Goal: Transaction & Acquisition: Purchase product/service

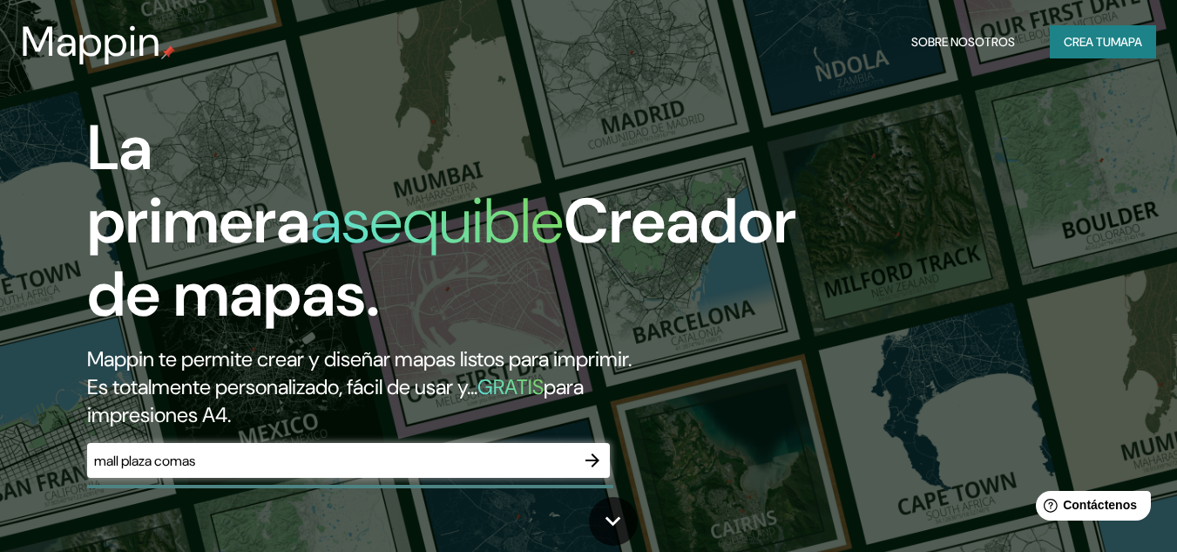
click at [231, 432] on div "La primera asequible Creador de mapas. Mappin te permite crear y diseñar mapas …" at bounding box center [381, 303] width 707 height 383
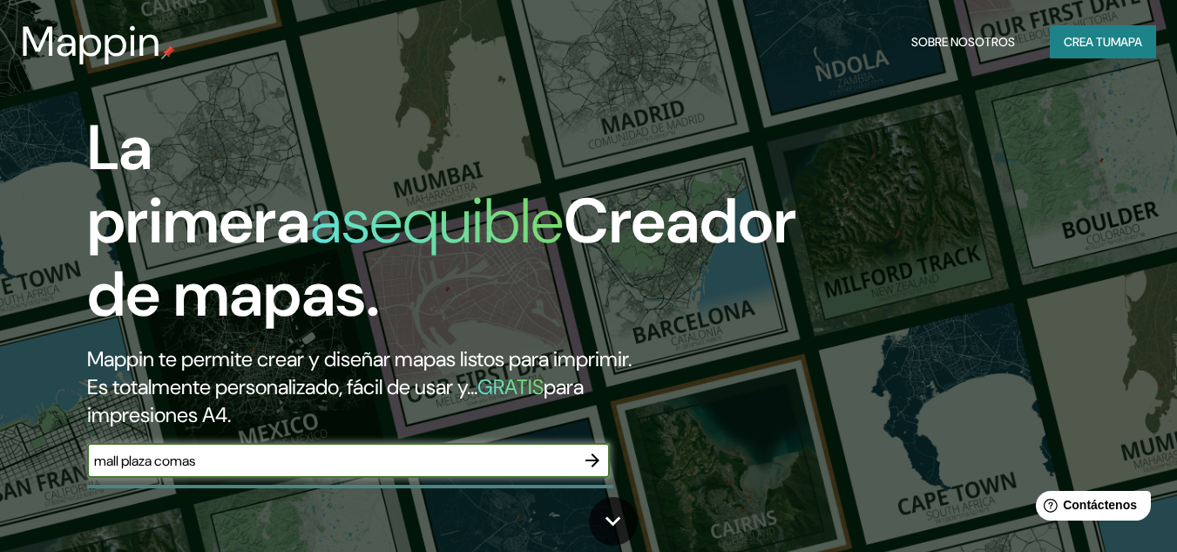
click at [219, 467] on input "mall plaza comas" at bounding box center [331, 461] width 488 height 20
type input "mall plaza comas lima [GEOGRAPHIC_DATA]"
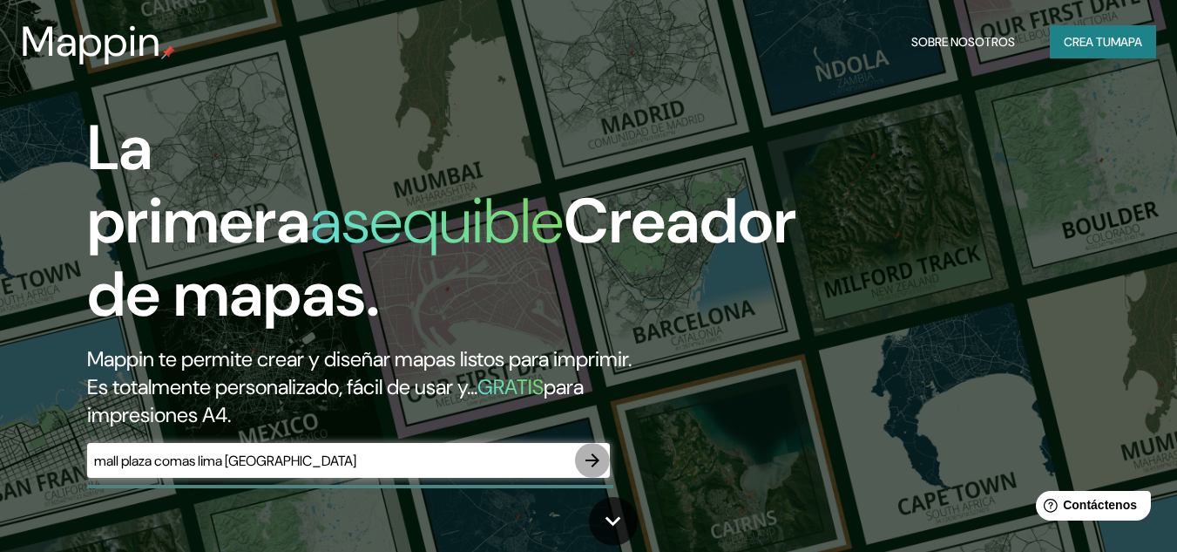
click at [592, 451] on icon "button" at bounding box center [592, 460] width 21 height 21
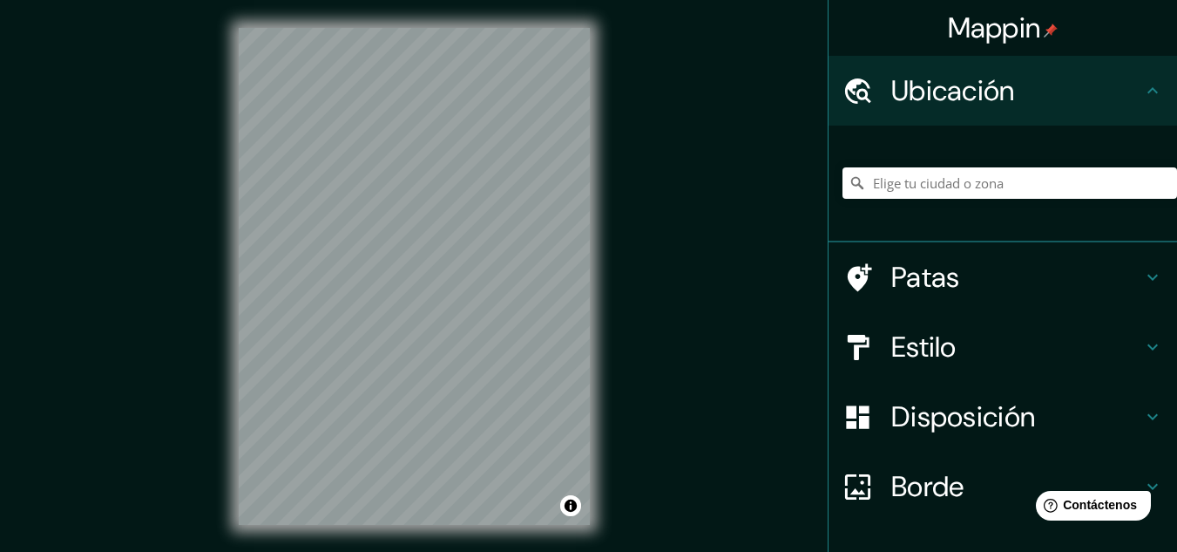
click at [438, 316] on div "© Mapbox © OpenStreetMap Improve this map" at bounding box center [414, 276] width 407 height 553
click at [959, 175] on input "Elige tu ciudad o zona" at bounding box center [1010, 182] width 335 height 31
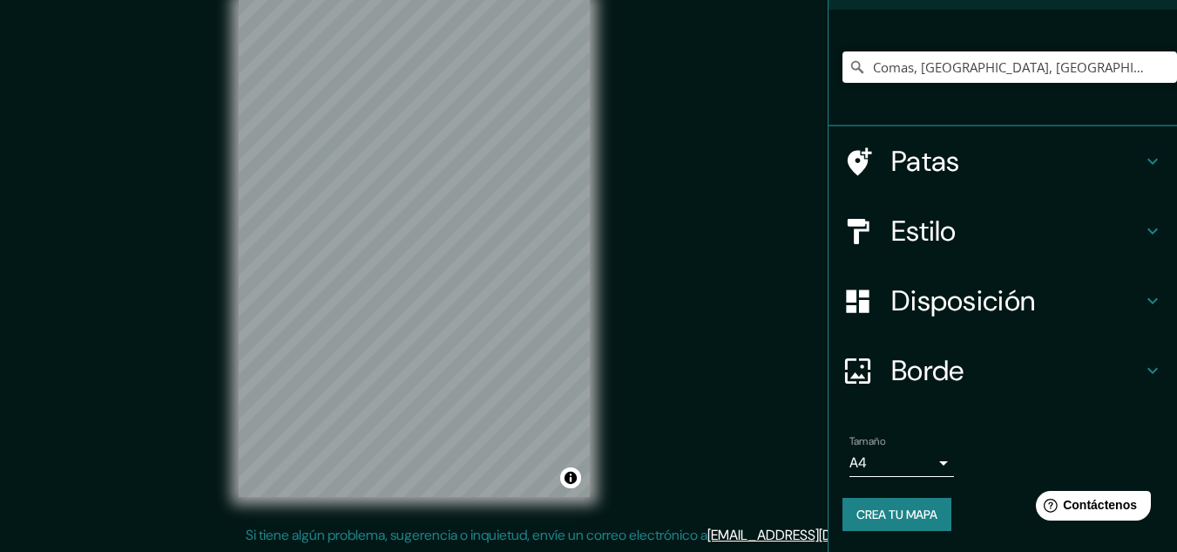
scroll to position [115, 0]
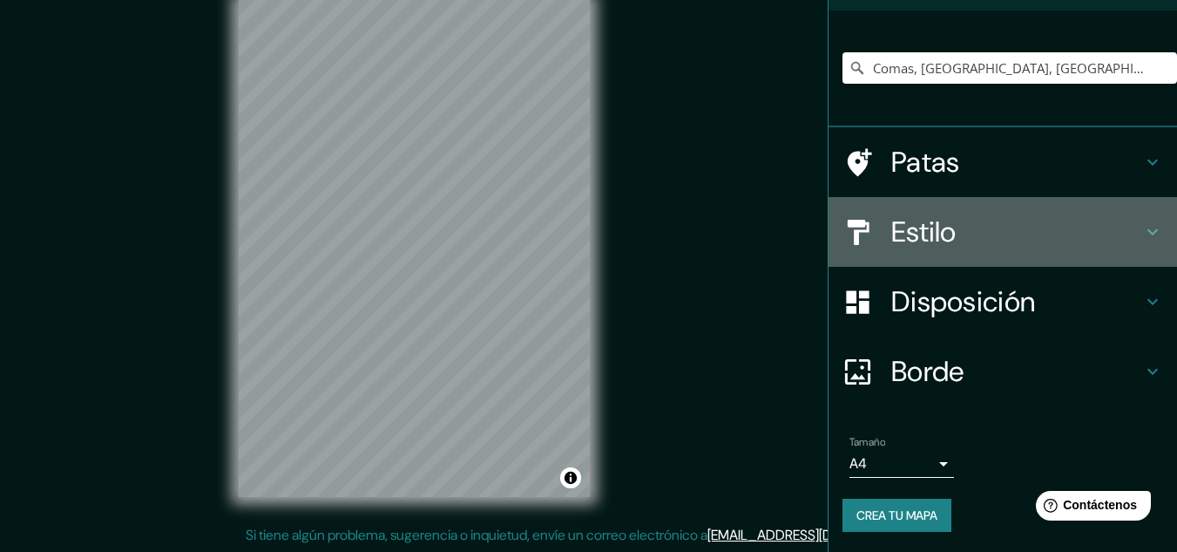
click at [898, 223] on font "Estilo" at bounding box center [924, 232] width 65 height 37
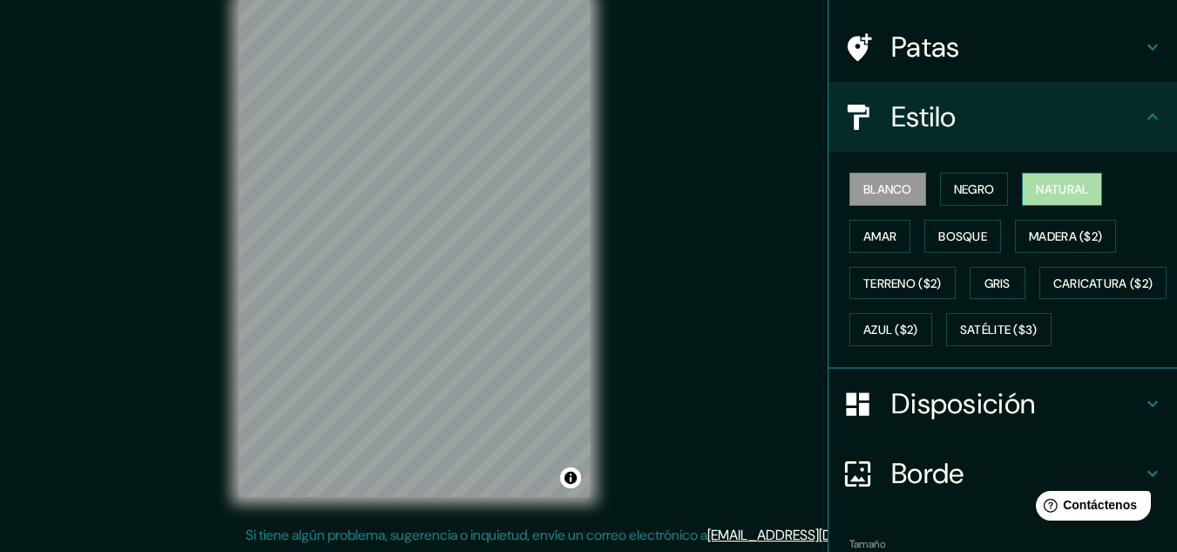
click at [1065, 178] on font "Natural" at bounding box center [1062, 189] width 52 height 23
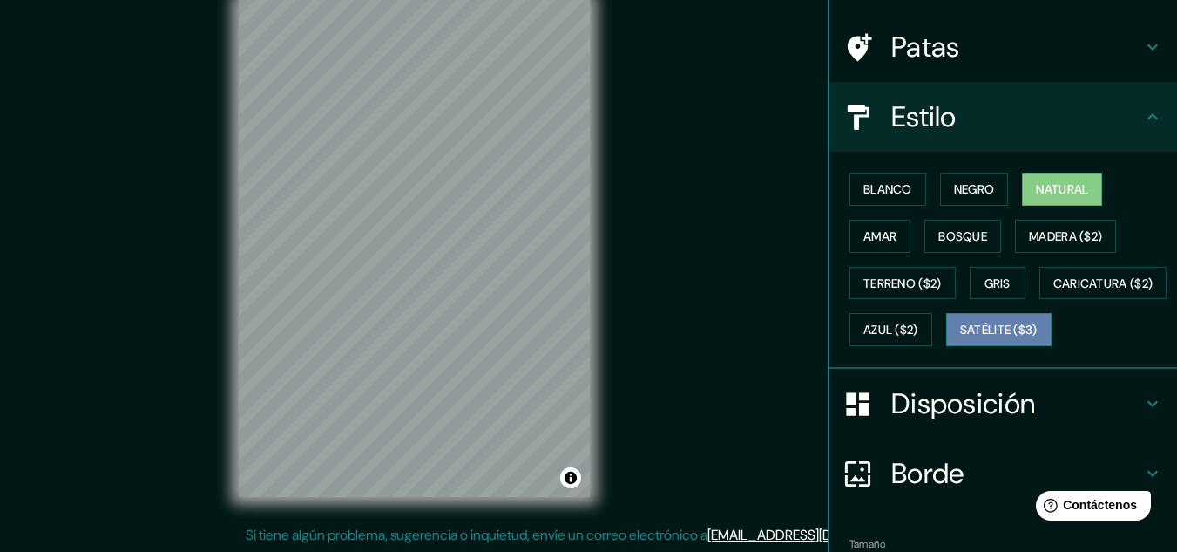
click at [960, 338] on font "Satélite ($3)" at bounding box center [999, 330] width 78 height 16
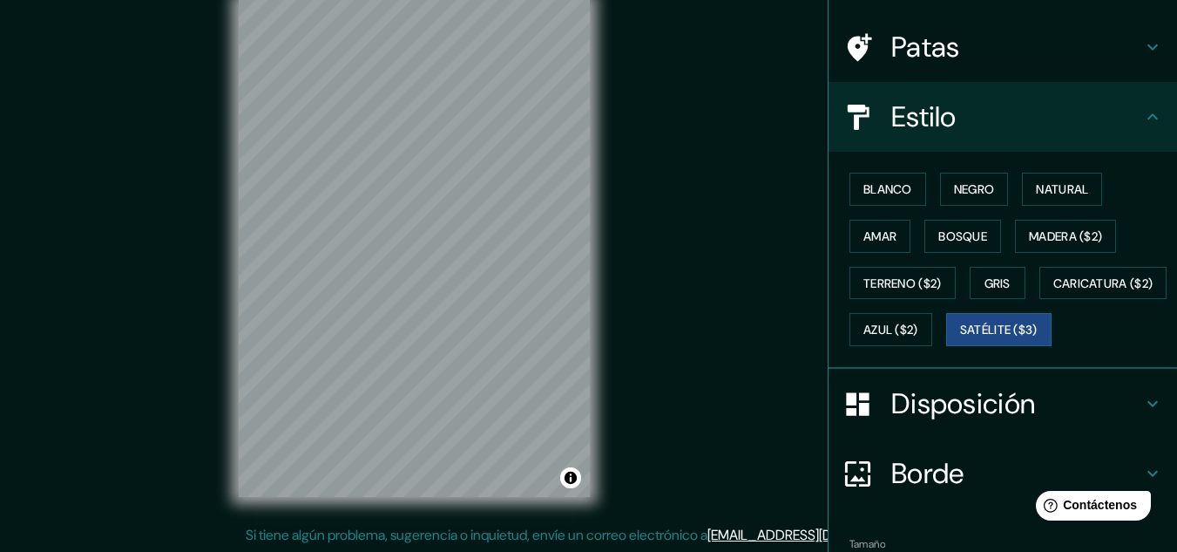
click at [445, 0] on html "Mappin Ubicación Comas, [GEOGRAPHIC_DATA], [GEOGRAPHIC_DATA], [GEOGRAPHIC_DATA]…" at bounding box center [588, 248] width 1177 height 552
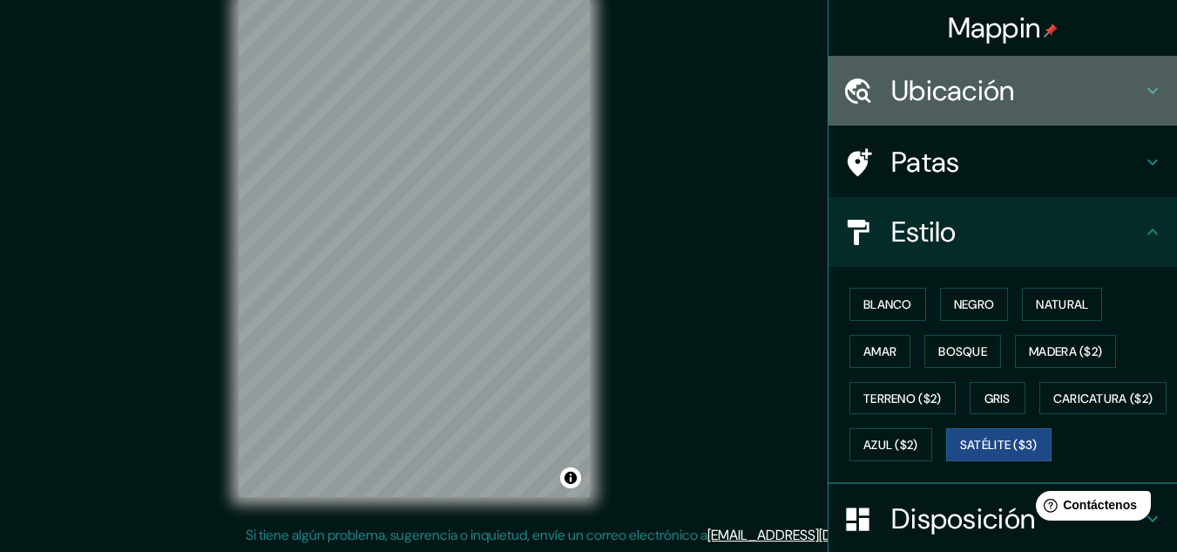
click at [957, 97] on font "Ubicación" at bounding box center [954, 90] width 124 height 37
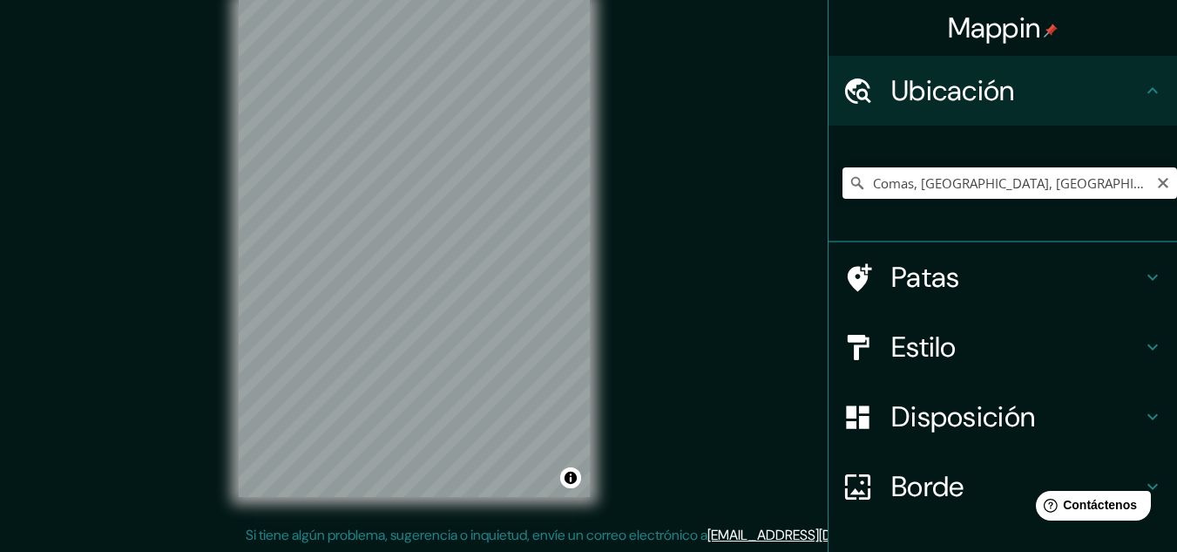
click at [852, 181] on icon at bounding box center [858, 183] width 12 height 12
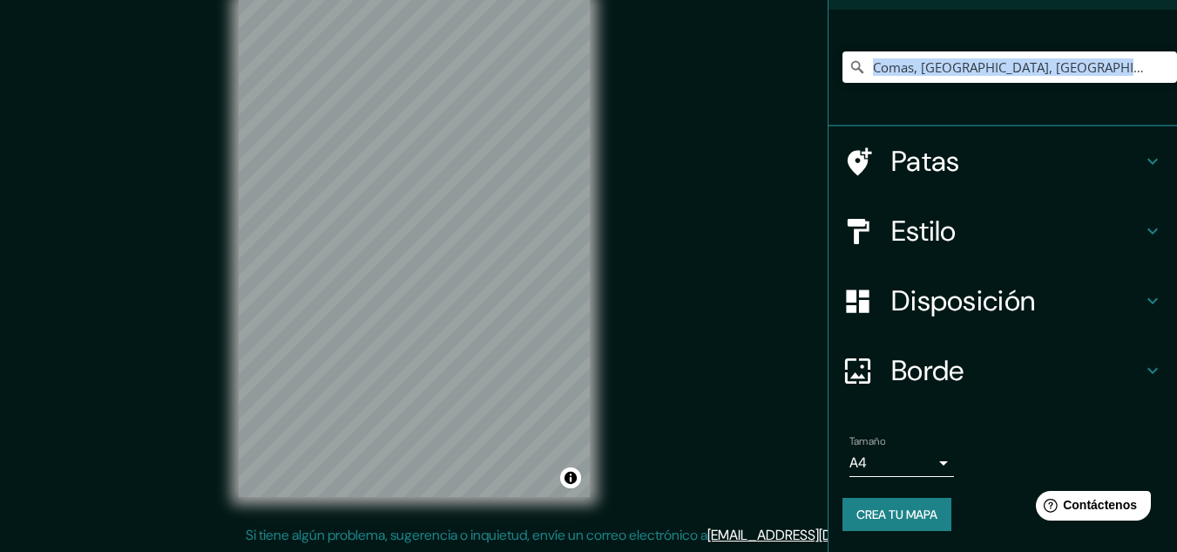
scroll to position [29, 0]
click at [637, 147] on div "Mappin Ubicación Comas, [GEOGRAPHIC_DATA], [GEOGRAPHIC_DATA], [GEOGRAPHIC_DATA]…" at bounding box center [588, 261] width 1177 height 580
click at [1110, 60] on input "Comas, [GEOGRAPHIC_DATA], [GEOGRAPHIC_DATA], [GEOGRAPHIC_DATA]" at bounding box center [1010, 66] width 335 height 31
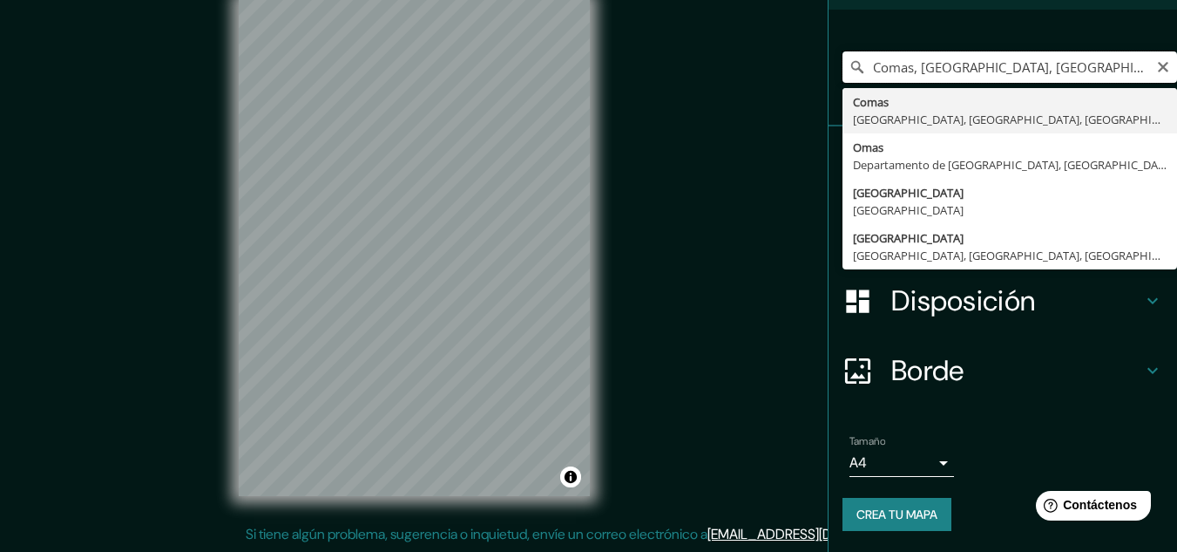
click at [1112, 81] on input "Comas, [GEOGRAPHIC_DATA], [GEOGRAPHIC_DATA], [GEOGRAPHIC_DATA]" at bounding box center [1010, 66] width 335 height 31
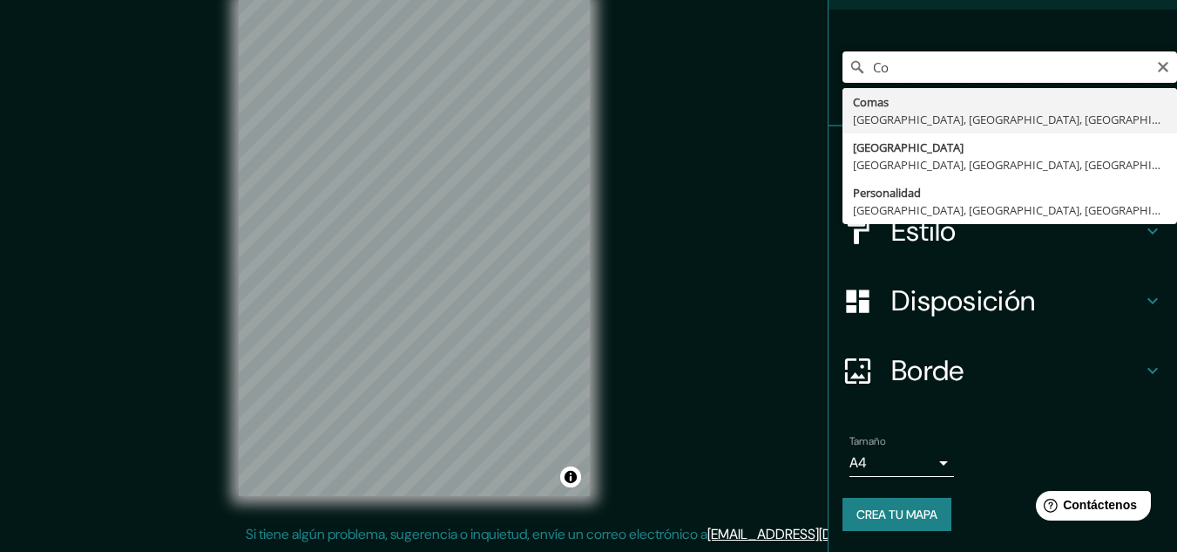
type input "C"
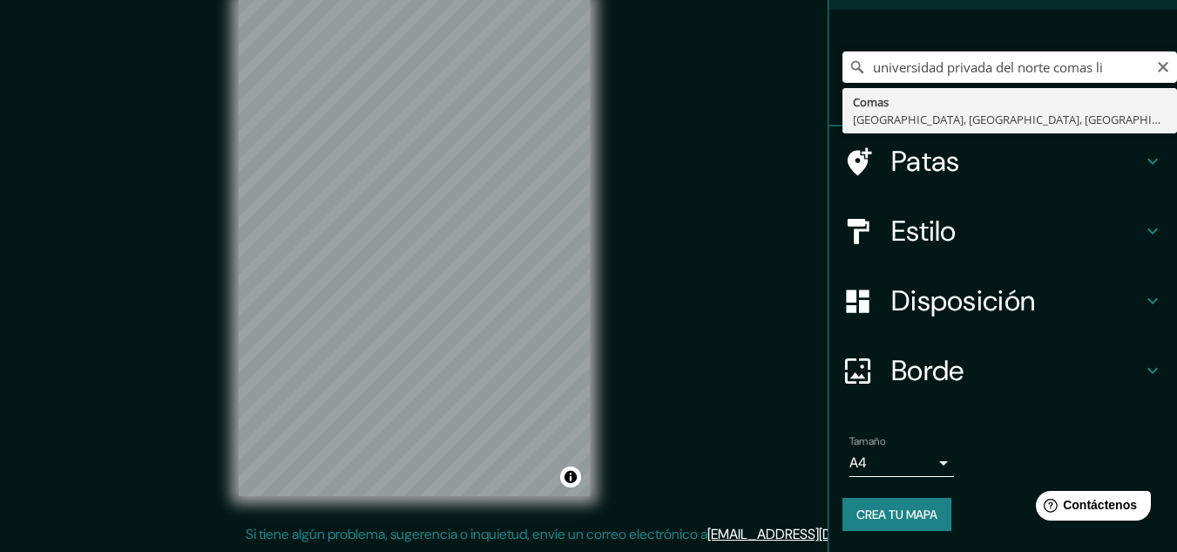
type input "Comas, [GEOGRAPHIC_DATA], [GEOGRAPHIC_DATA], [GEOGRAPHIC_DATA]"
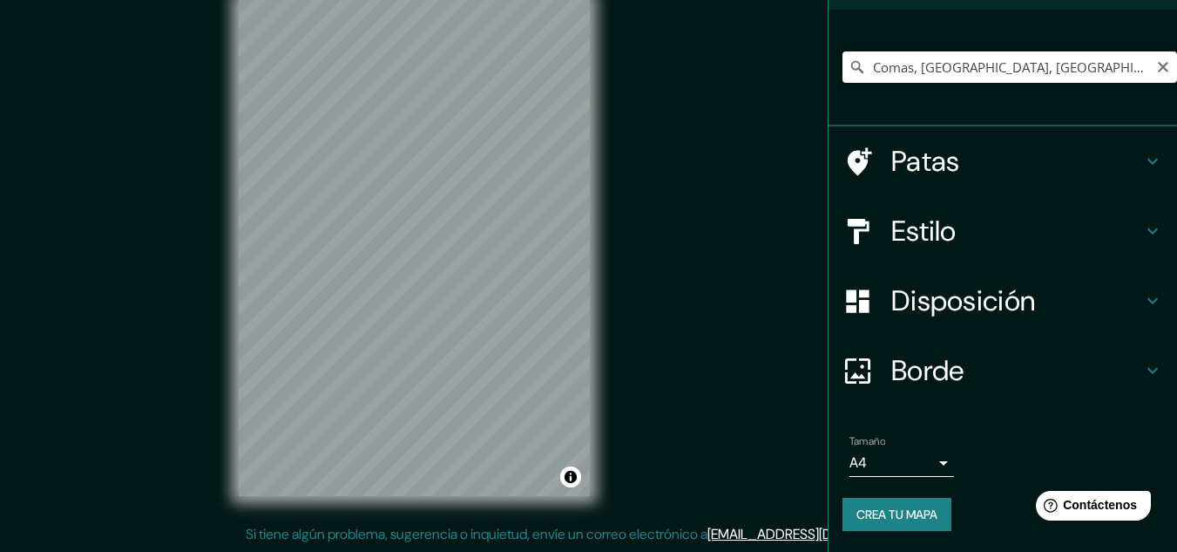
click at [849, 65] on icon at bounding box center [857, 66] width 17 height 17
click at [676, 227] on div "Mappin Ubicación Comas, [GEOGRAPHIC_DATA], [GEOGRAPHIC_DATA], [GEOGRAPHIC_DATA]…" at bounding box center [588, 261] width 1177 height 580
click at [412, 0] on html "Mappin Ubicación Comas, [GEOGRAPHIC_DATA], [GEOGRAPHIC_DATA], [GEOGRAPHIC_DATA]…" at bounding box center [588, 247] width 1177 height 552
click at [214, 0] on html "Mappin Ubicación Comas, [GEOGRAPHIC_DATA], [GEOGRAPHIC_DATA], [GEOGRAPHIC_DATA]…" at bounding box center [588, 247] width 1177 height 552
click at [632, 331] on div "Mappin Ubicación Comas, [GEOGRAPHIC_DATA], [GEOGRAPHIC_DATA], [GEOGRAPHIC_DATA]…" at bounding box center [588, 261] width 1177 height 580
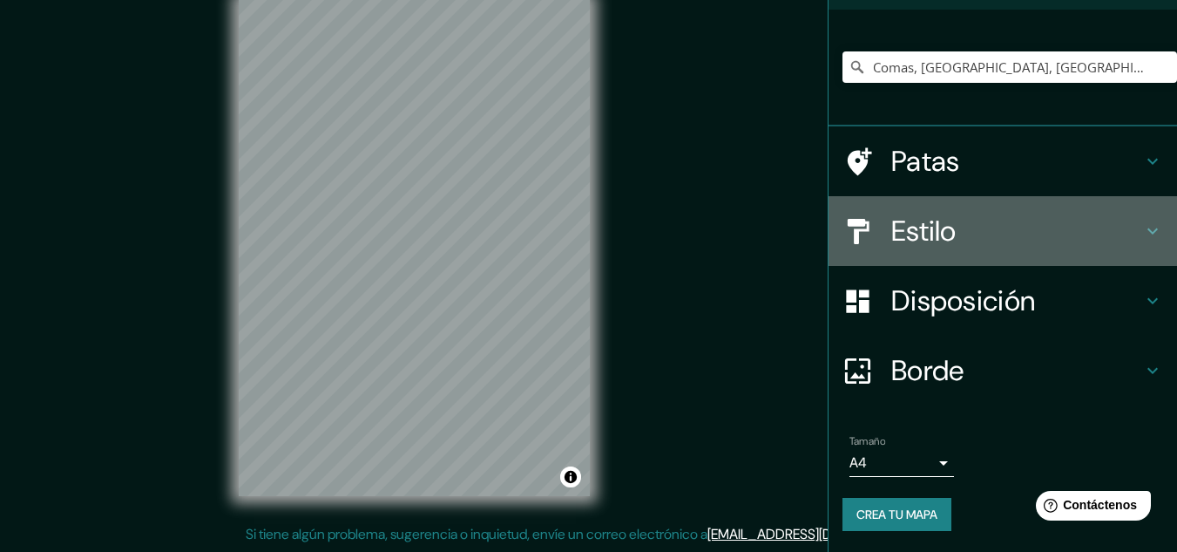
click at [910, 241] on font "Estilo" at bounding box center [924, 231] width 65 height 37
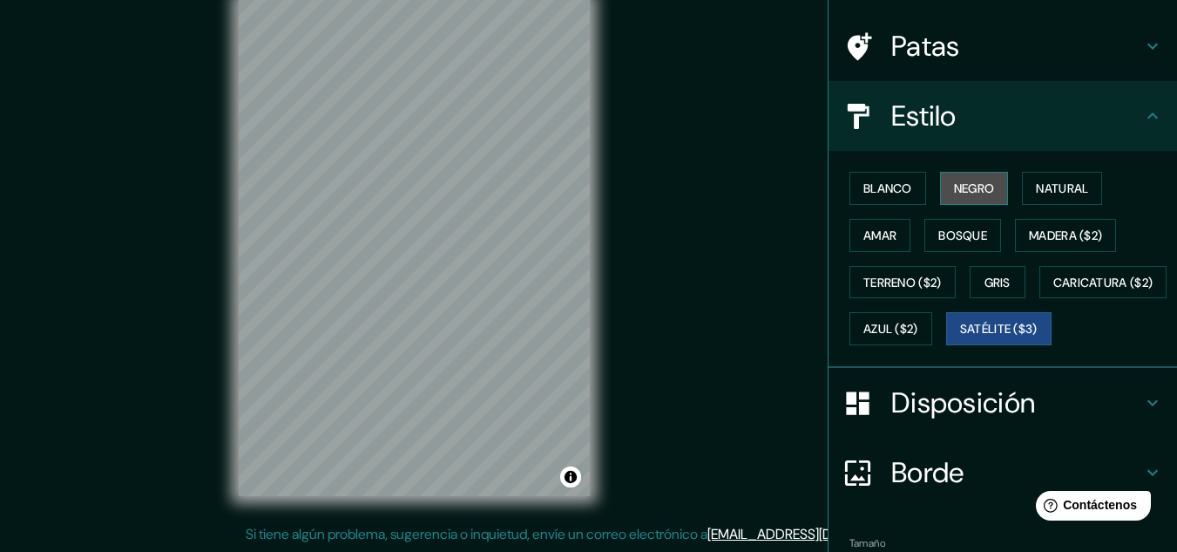
click at [940, 179] on button "Negro" at bounding box center [974, 188] width 69 height 33
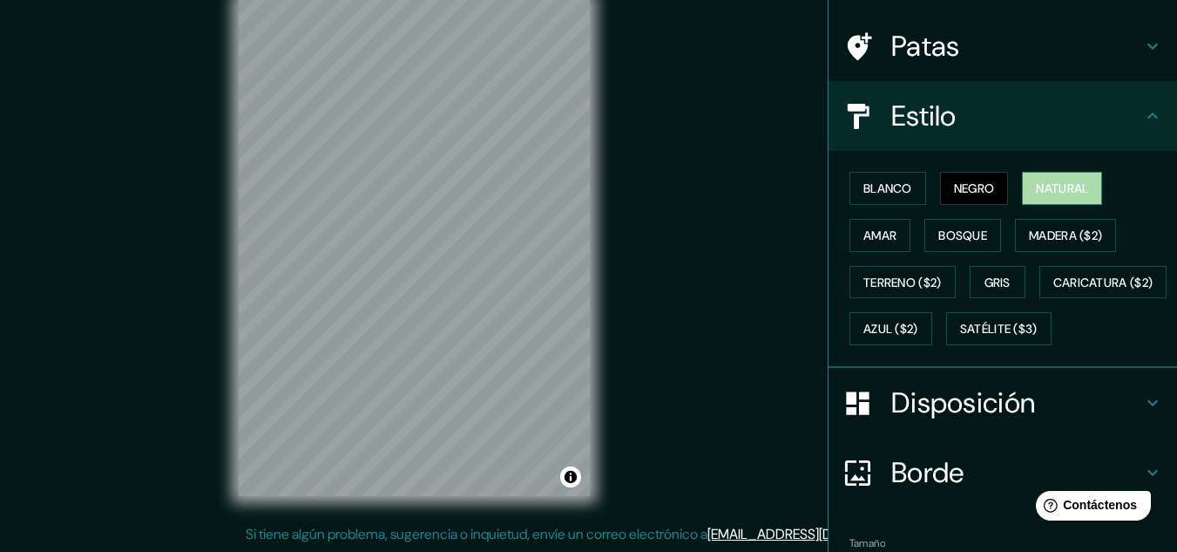
click at [1039, 187] on font "Natural" at bounding box center [1062, 188] width 52 height 16
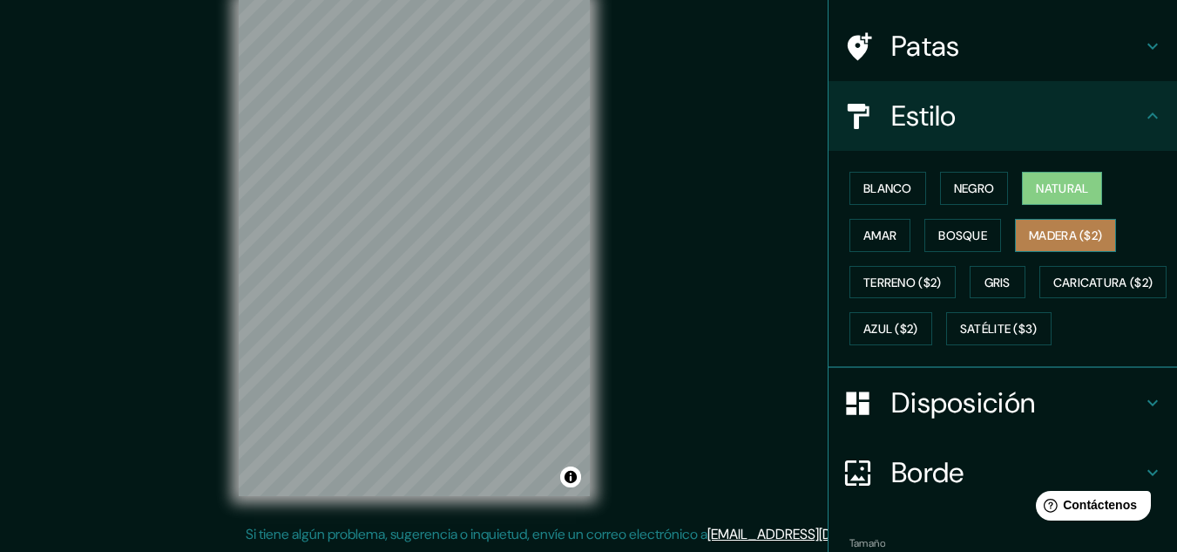
click at [1030, 233] on font "Madera ($2)" at bounding box center [1065, 235] width 73 height 16
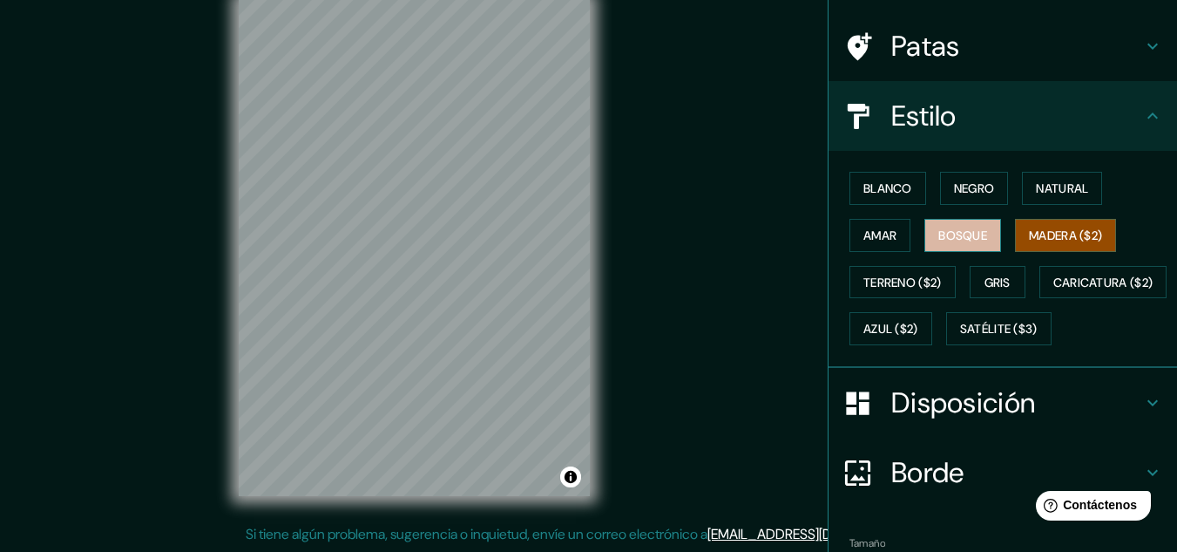
click at [941, 219] on button "Bosque" at bounding box center [963, 235] width 77 height 33
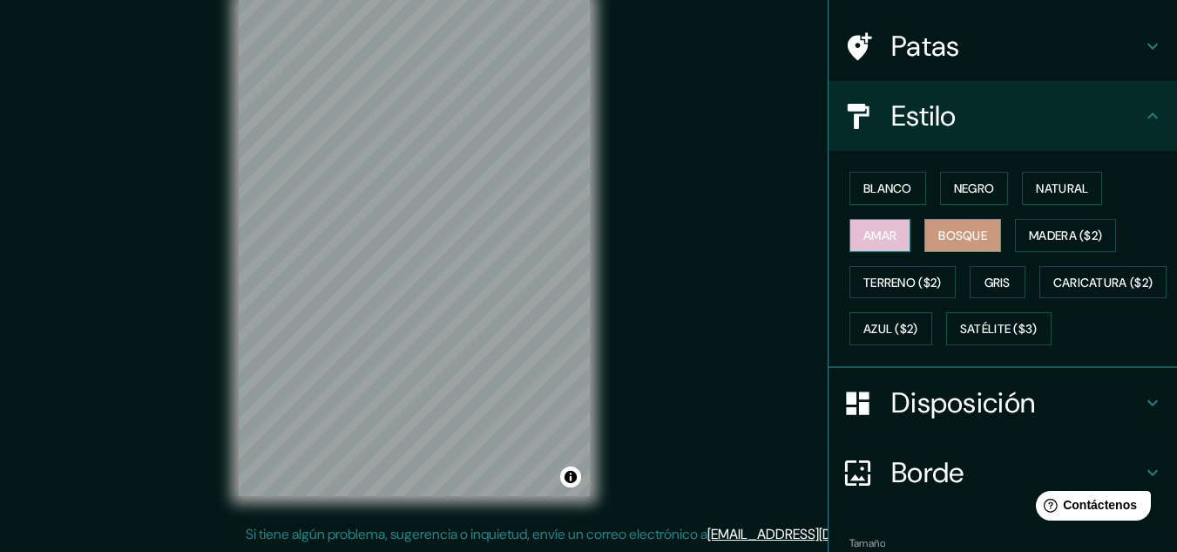
click at [878, 230] on font "Amar" at bounding box center [880, 235] width 33 height 16
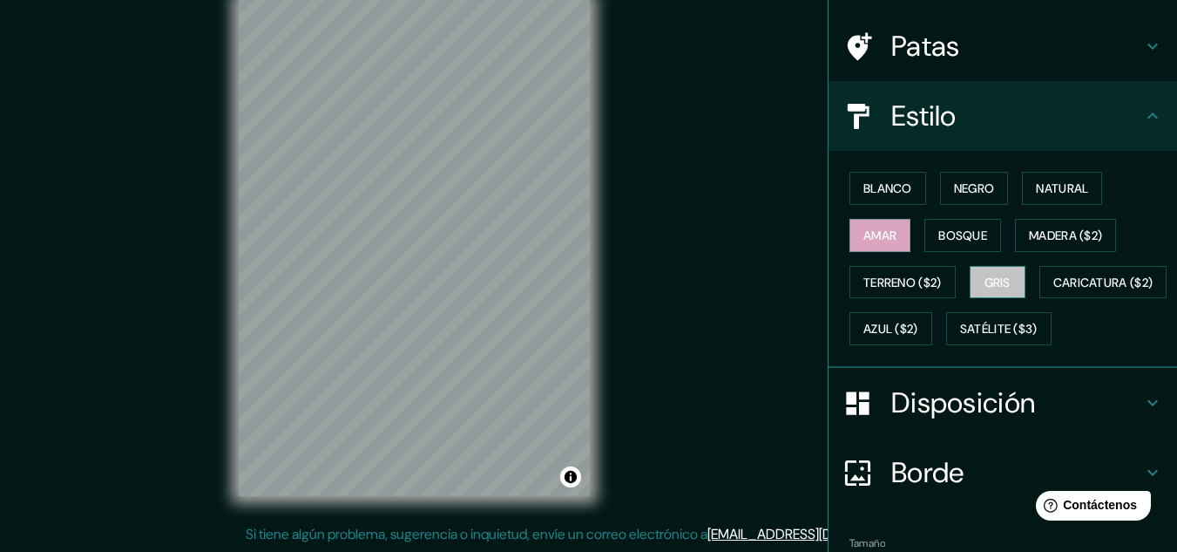
click at [1003, 275] on font "Gris" at bounding box center [998, 283] width 26 height 16
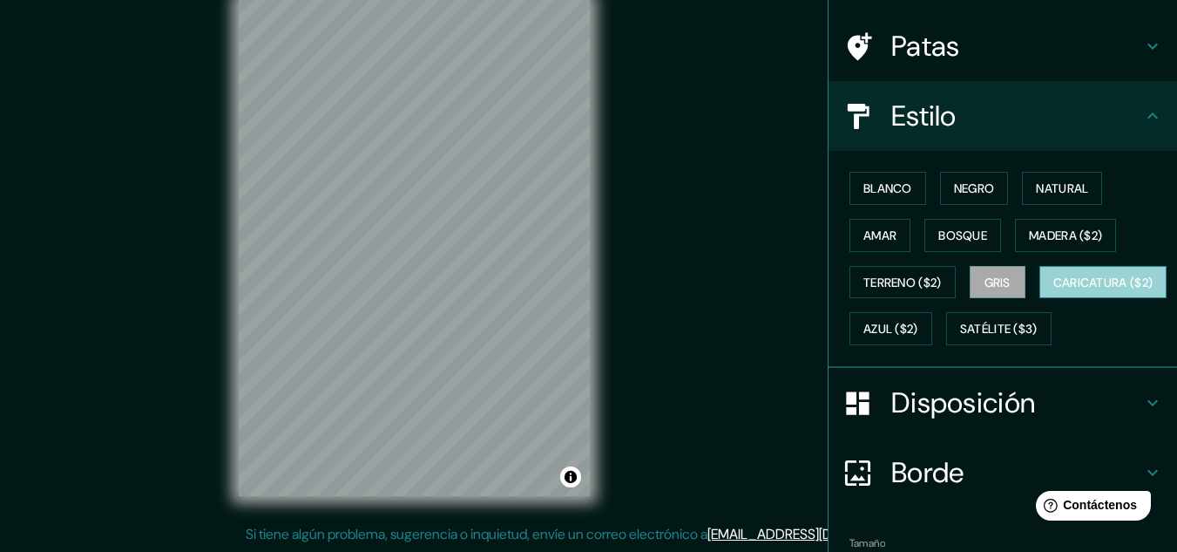
click at [1054, 294] on font "Caricatura ($2)" at bounding box center [1104, 282] width 100 height 23
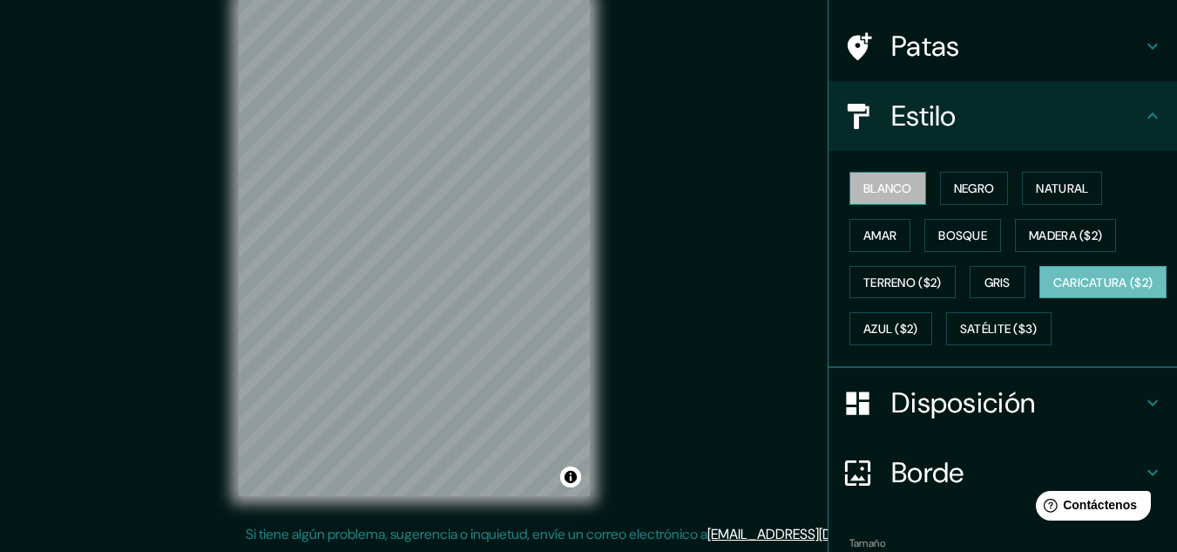
click at [879, 202] on button "Blanco" at bounding box center [888, 188] width 77 height 33
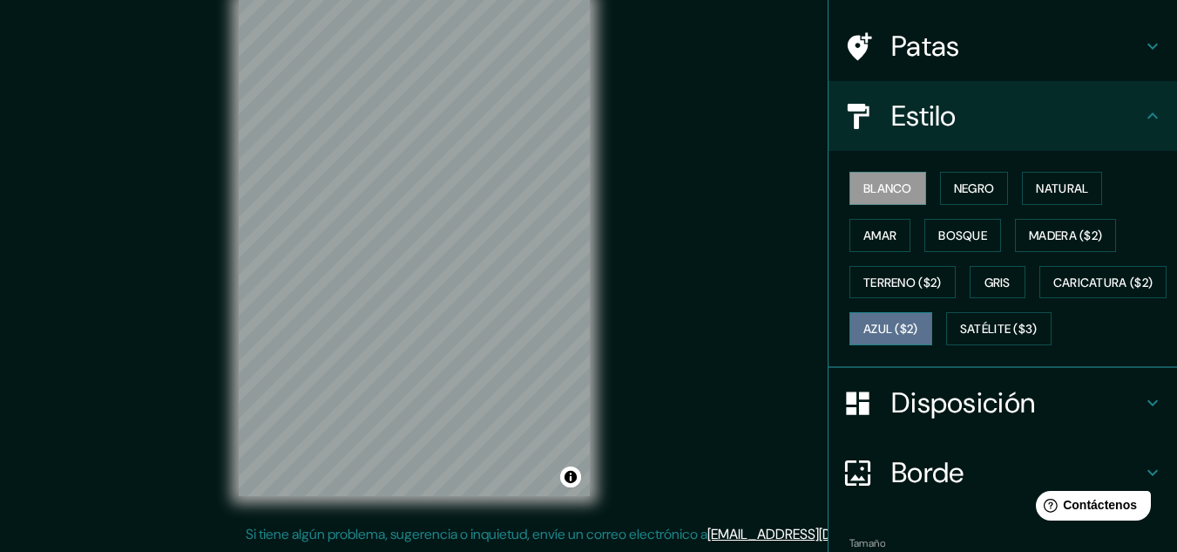
click at [919, 322] on font "Azul ($2)" at bounding box center [891, 330] width 55 height 16
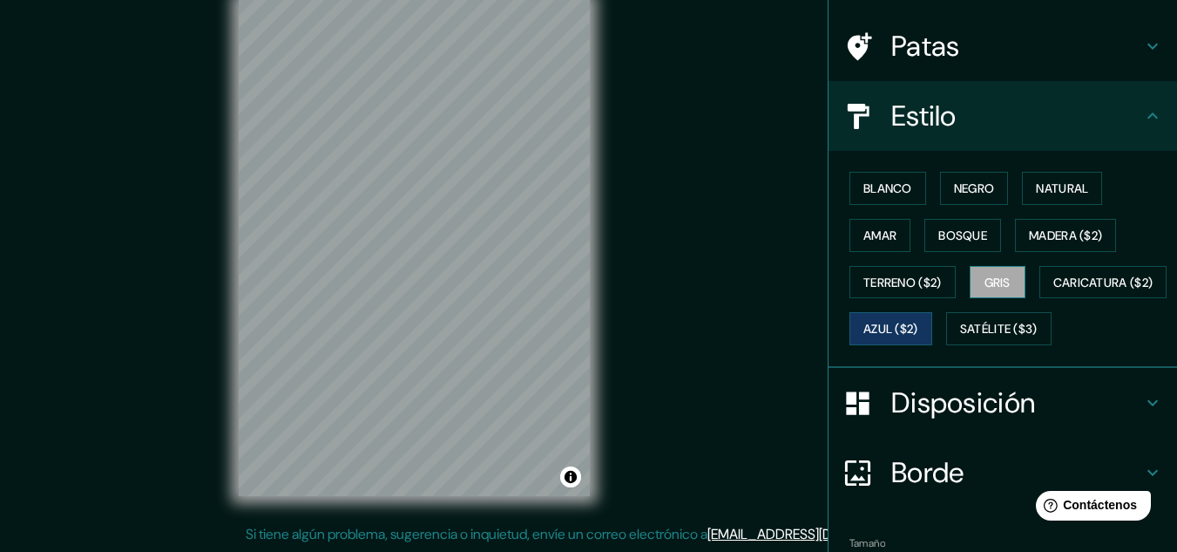
click at [989, 275] on font "Gris" at bounding box center [998, 283] width 26 height 16
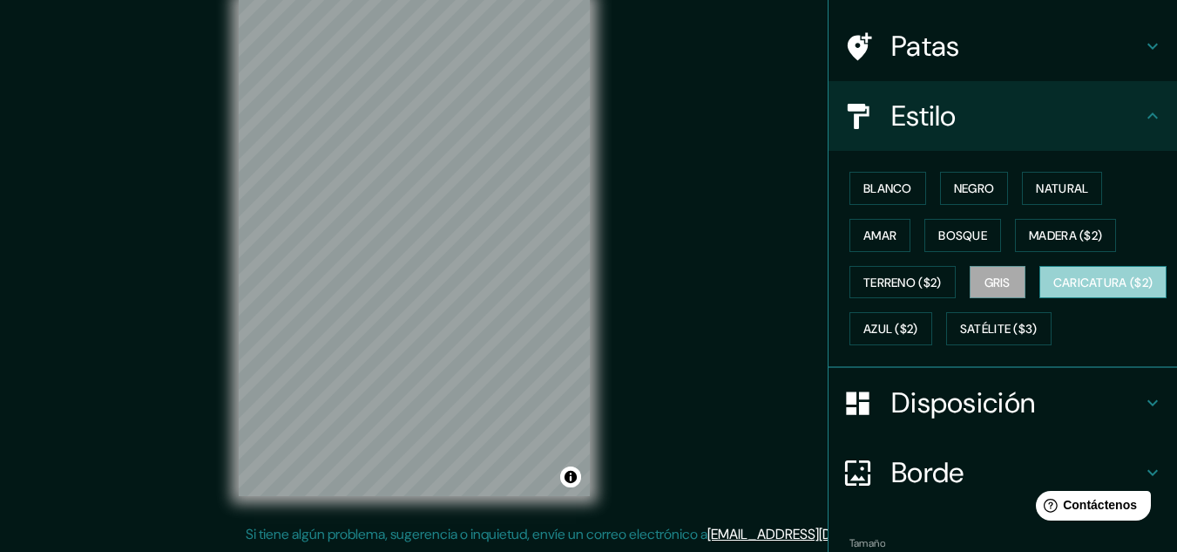
click at [1054, 290] on font "Caricatura ($2)" at bounding box center [1104, 283] width 100 height 16
